Goal: Information Seeking & Learning: Learn about a topic

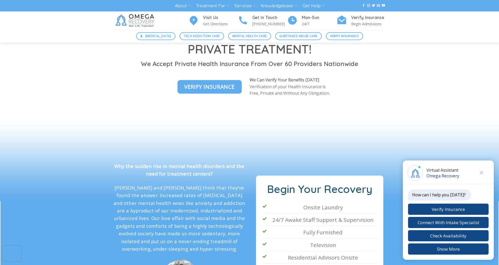
scroll to position [784, 0]
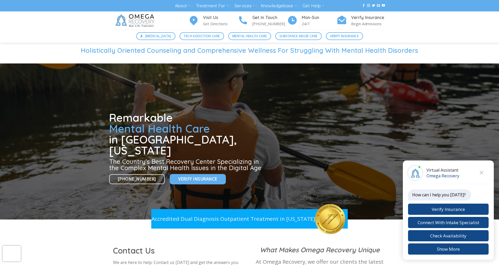
scroll to position [0, 0]
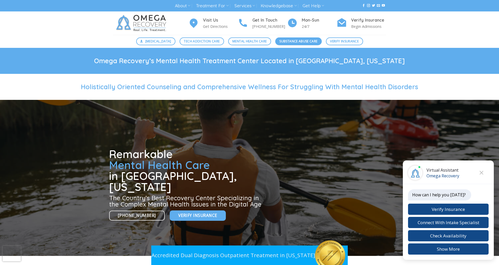
click at [309, 39] on span "Substance Abuse Care" at bounding box center [299, 41] width 38 height 5
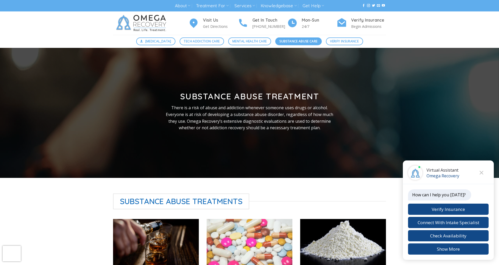
click at [309, 39] on span "Substance Abuse Care" at bounding box center [299, 41] width 38 height 5
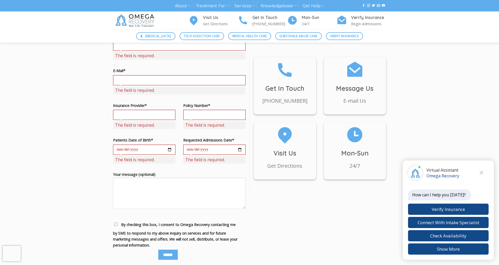
scroll to position [558, 0]
